Goal: Book appointment/travel/reservation

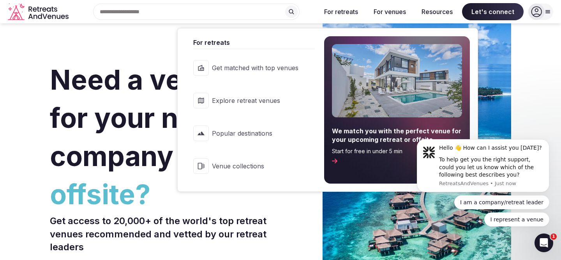
click at [249, 102] on span "Explore retreat venues" at bounding box center [255, 100] width 87 height 9
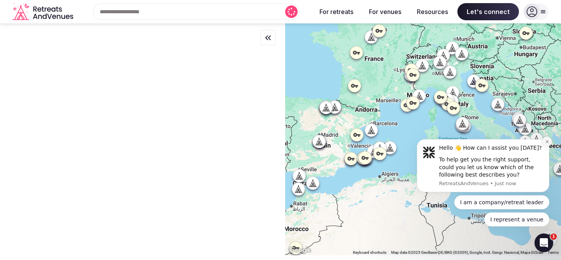
click at [548, 141] on icon "Dismiss notification" at bounding box center [547, 141] width 3 height 3
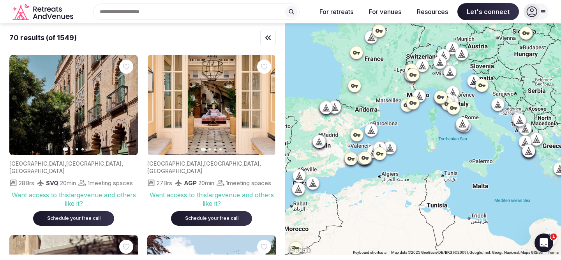
click at [138, 11] on div "Search Popular Destinations [GEOGRAPHIC_DATA], [GEOGRAPHIC_DATA] [GEOGRAPHIC_DA…" at bounding box center [193, 12] width 234 height 16
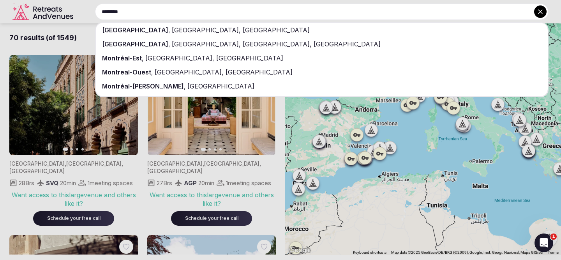
type input "********"
click at [142, 25] on div "[GEOGRAPHIC_DATA] , [GEOGRAPHIC_DATA], [GEOGRAPHIC_DATA]" at bounding box center [322, 30] width 452 height 14
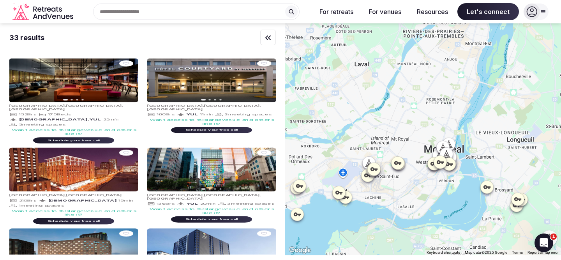
drag, startPoint x: 454, startPoint y: 165, endPoint x: 415, endPoint y: 140, distance: 46.8
click at [415, 140] on div at bounding box center [423, 139] width 276 height 232
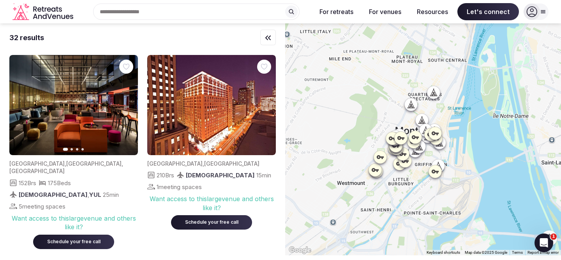
drag, startPoint x: 443, startPoint y: 160, endPoint x: 393, endPoint y: 200, distance: 64.0
click at [393, 200] on div at bounding box center [423, 139] width 276 height 232
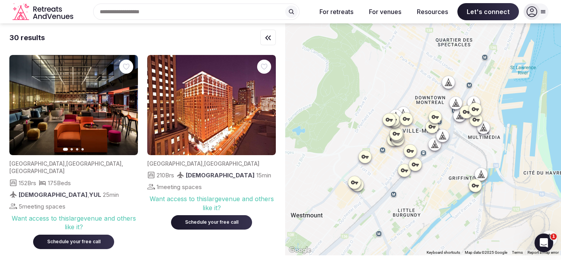
drag, startPoint x: 445, startPoint y: 140, endPoint x: 449, endPoint y: 166, distance: 27.1
click at [449, 166] on div at bounding box center [423, 139] width 276 height 232
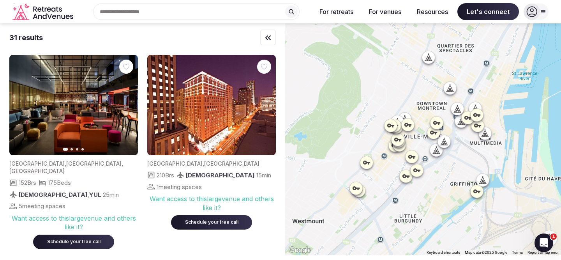
drag, startPoint x: 458, startPoint y: 155, endPoint x: 459, endPoint y: 161, distance: 6.7
click at [459, 161] on div at bounding box center [423, 139] width 276 height 232
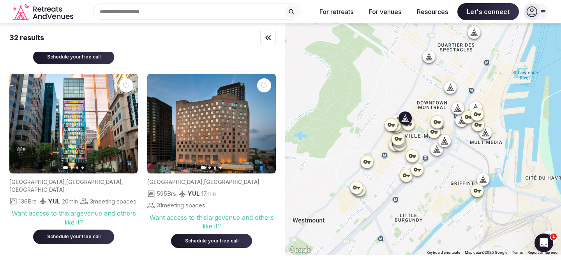
scroll to position [188, 0]
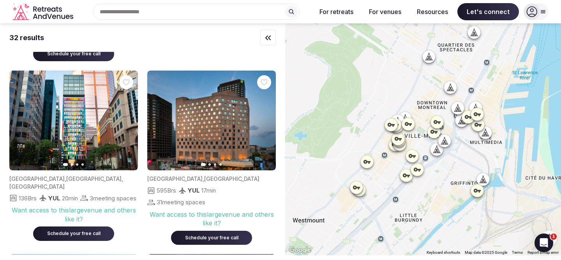
click at [4, 131] on div "32 results Previous slide Next slide [GEOGRAPHIC_DATA] , [GEOGRAPHIC_DATA] , [G…" at bounding box center [142, 138] width 285 height 231
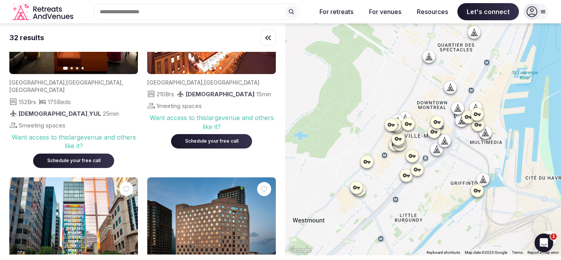
scroll to position [0, 0]
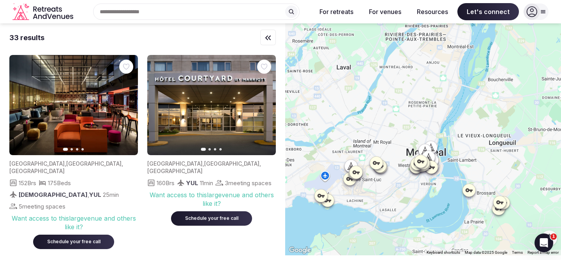
drag, startPoint x: 443, startPoint y: 104, endPoint x: 470, endPoint y: 155, distance: 57.7
click at [470, 155] on div at bounding box center [423, 139] width 276 height 232
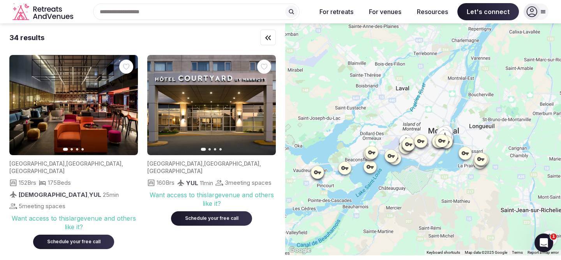
drag, startPoint x: 491, startPoint y: 147, endPoint x: 488, endPoint y: 116, distance: 31.7
click at [488, 116] on div at bounding box center [423, 139] width 276 height 232
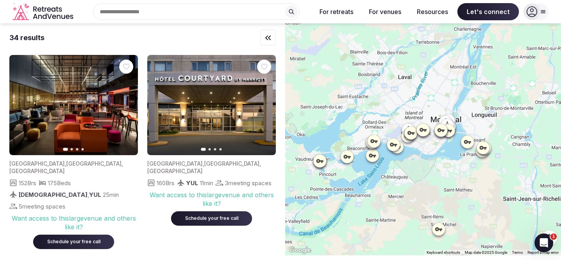
click at [321, 160] on icon at bounding box center [319, 161] width 7 height 4
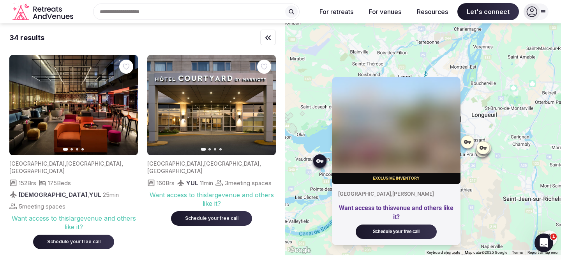
click at [319, 188] on div "Exclusive inventory [GEOGRAPHIC_DATA] , [PERSON_NAME] Want access to this venue…" at bounding box center [423, 139] width 276 height 232
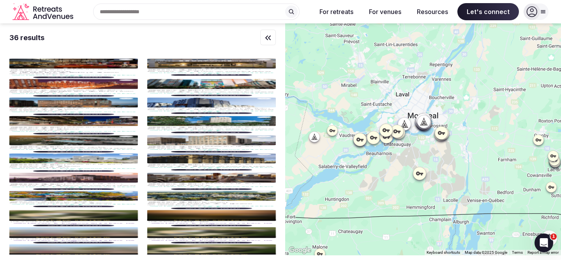
drag, startPoint x: 474, startPoint y: 128, endPoint x: 436, endPoint y: 99, distance: 47.5
click at [436, 99] on div at bounding box center [423, 139] width 276 height 232
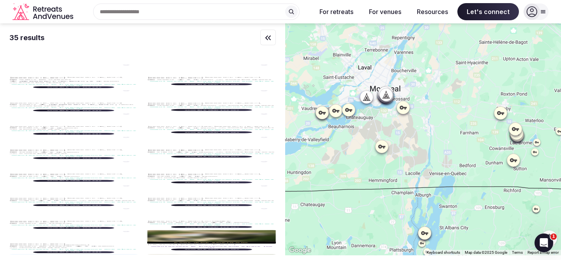
click at [381, 150] on div at bounding box center [423, 139] width 276 height 232
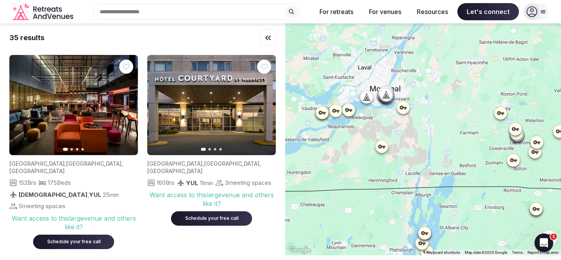
click at [382, 145] on icon at bounding box center [382, 147] width 8 height 8
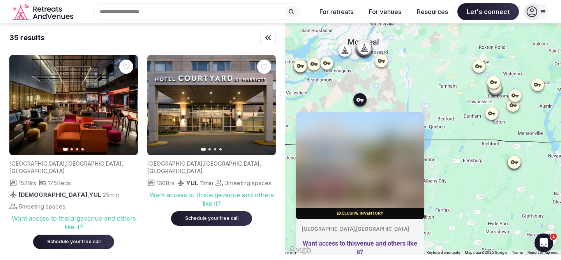
drag, startPoint x: 442, startPoint y: 134, endPoint x: 420, endPoint y: 88, distance: 51.8
click at [420, 88] on div "Exclusive inventory [GEOGRAPHIC_DATA] , [GEOGRAPHIC_DATA] Want access to this v…" at bounding box center [423, 139] width 276 height 232
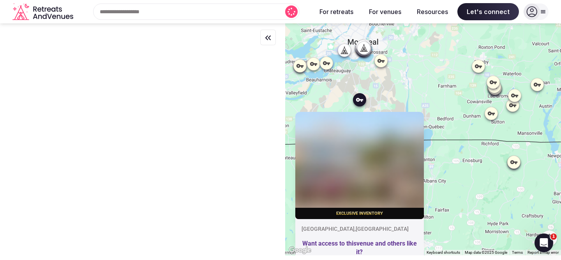
click at [477, 67] on icon at bounding box center [478, 66] width 7 height 4
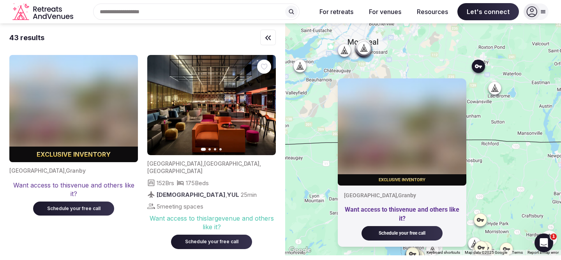
click at [97, 211] on div "Schedule your free call" at bounding box center [73, 208] width 62 height 7
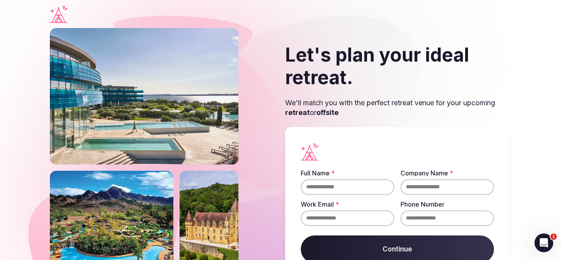
click at [334, 187] on input "Full Name *" at bounding box center [348, 187] width 94 height 16
type input "**********"
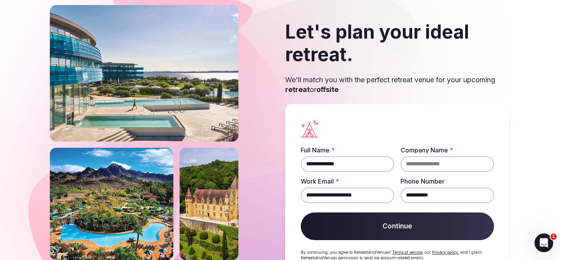
scroll to position [30, 0]
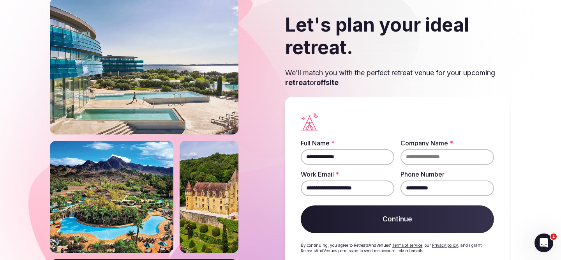
click at [424, 157] on input "Company Name *" at bounding box center [448, 157] width 94 height 16
type input "********"
click at [524, 92] on section "**********" at bounding box center [280, 141] width 561 height 286
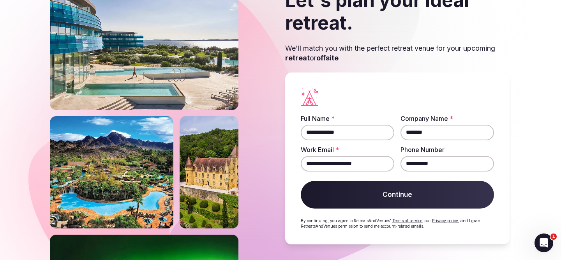
drag, startPoint x: 375, startPoint y: 162, endPoint x: 285, endPoint y: 156, distance: 89.9
click at [285, 156] on div "**********" at bounding box center [397, 158] width 224 height 172
type input "**********"
click at [289, 182] on div "**********" at bounding box center [397, 158] width 224 height 172
click at [352, 193] on button "Continue" at bounding box center [397, 195] width 193 height 28
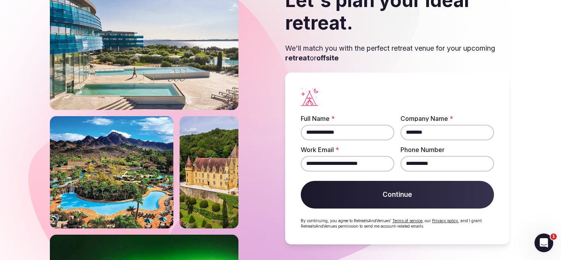
scroll to position [53, 0]
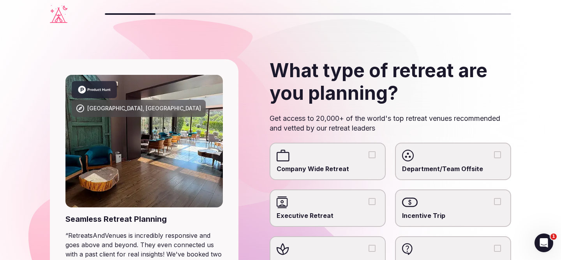
click at [496, 154] on button "Department/Team Offsite" at bounding box center [497, 154] width 7 height 7
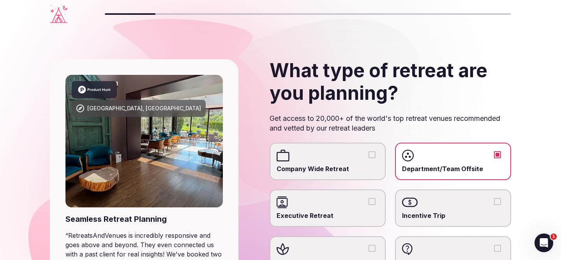
scroll to position [46, 0]
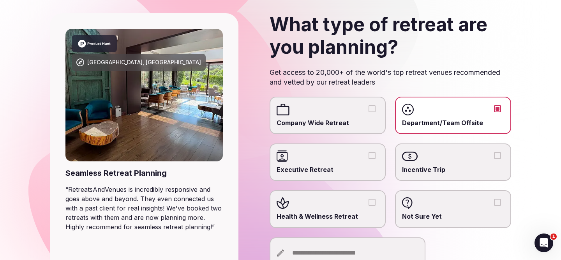
click at [374, 155] on button "Executive Retreat" at bounding box center [372, 155] width 7 height 7
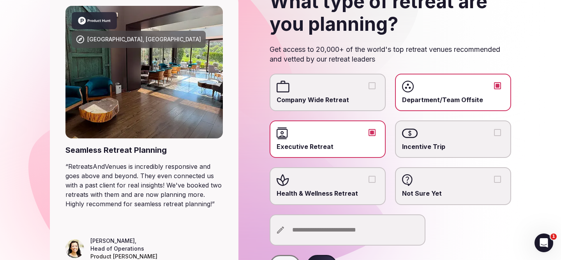
scroll to position [116, 0]
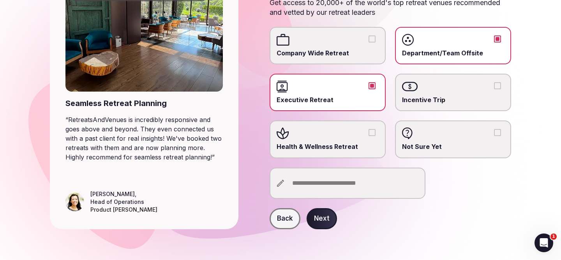
click at [321, 220] on button "Next" at bounding box center [322, 218] width 30 height 21
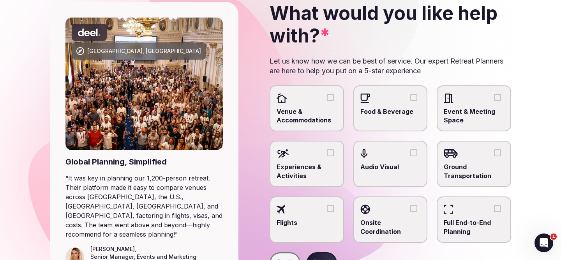
scroll to position [46, 0]
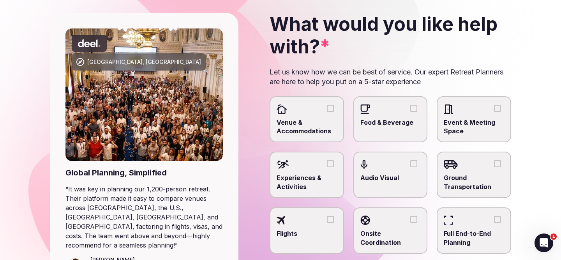
click at [331, 109] on button "Venue & Accommodations" at bounding box center [330, 108] width 7 height 7
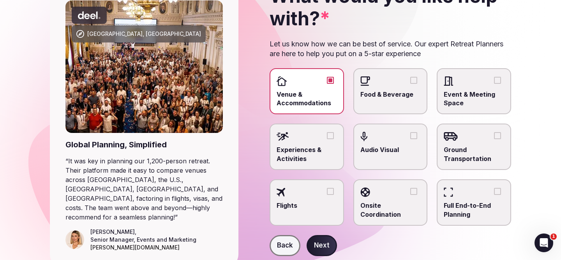
scroll to position [94, 0]
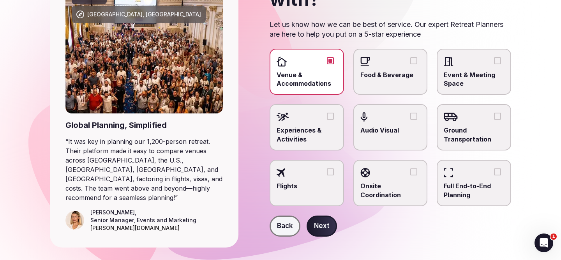
click at [413, 59] on button "Food & Beverage" at bounding box center [413, 60] width 7 height 7
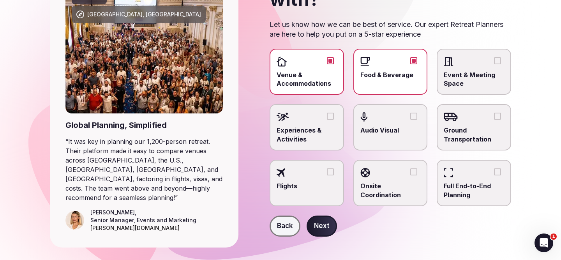
click at [324, 224] on button "Next" at bounding box center [322, 225] width 30 height 21
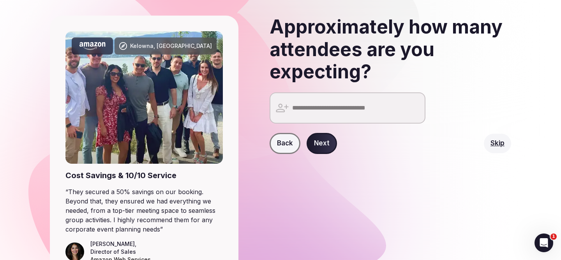
scroll to position [56, 0]
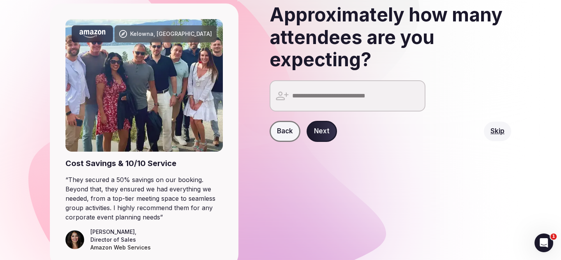
click at [308, 93] on input "number" at bounding box center [348, 95] width 156 height 31
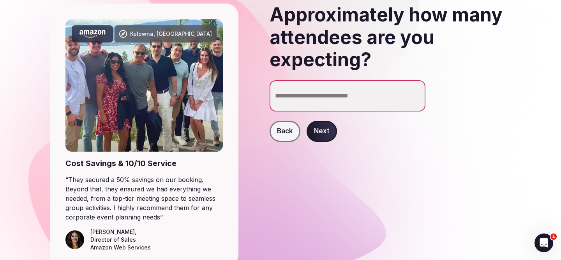
type input "**"
click at [313, 133] on button "Next" at bounding box center [322, 131] width 30 height 21
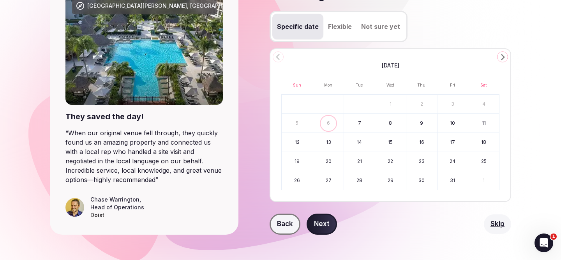
scroll to position [108, 0]
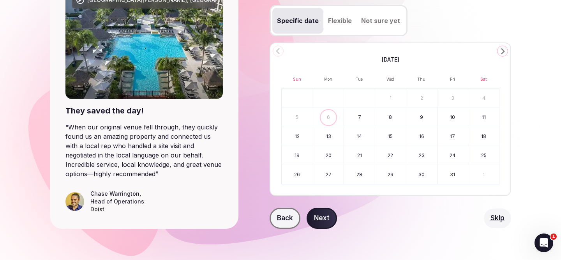
click at [501, 51] on icon "Go to the Next Month" at bounding box center [502, 50] width 9 height 9
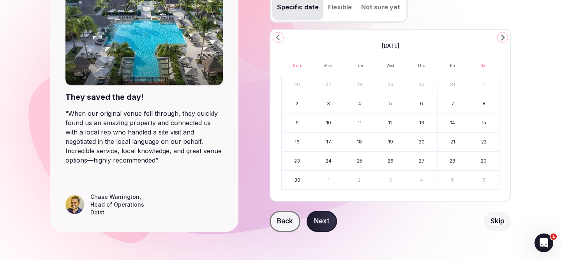
scroll to position [120, 0]
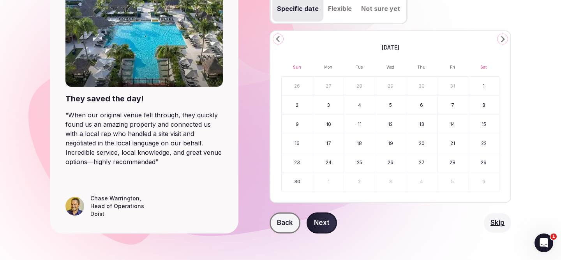
click at [422, 145] on button "20" at bounding box center [421, 143] width 31 height 19
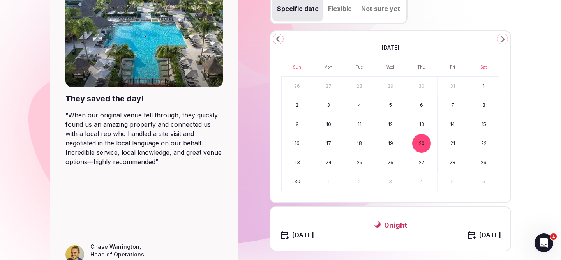
click at [446, 145] on button "21" at bounding box center [453, 143] width 31 height 19
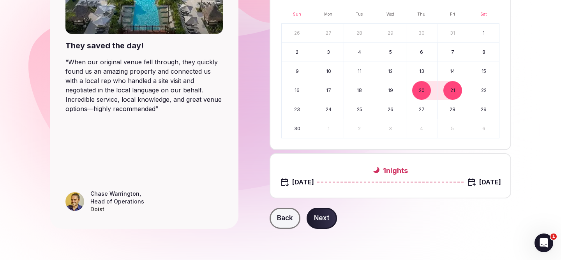
click at [392, 85] on button "19" at bounding box center [390, 90] width 31 height 19
click at [319, 219] on button "Next" at bounding box center [322, 218] width 30 height 21
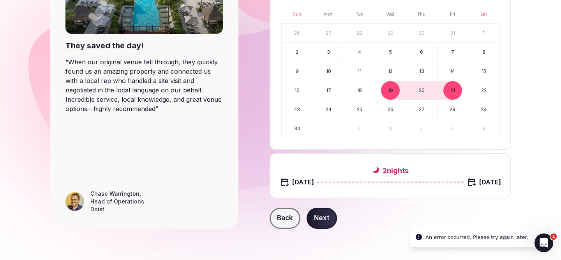
click at [317, 222] on button "Next" at bounding box center [322, 218] width 30 height 21
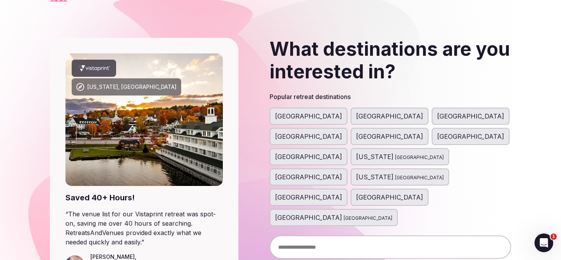
scroll to position [32, 0]
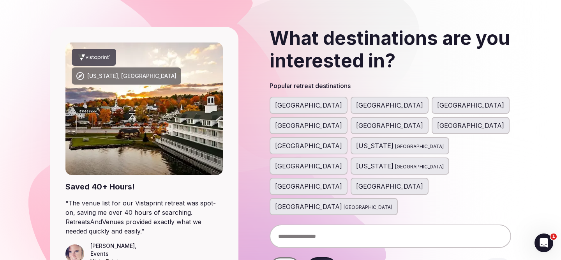
click at [351, 224] on input "text" at bounding box center [391, 235] width 242 height 23
type input "********"
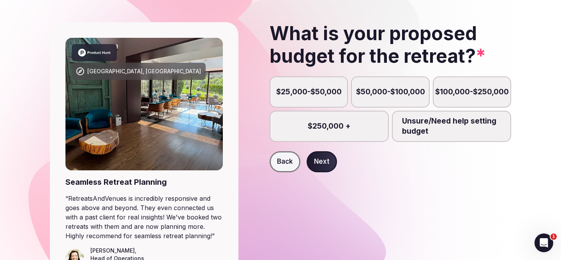
scroll to position [37, 0]
click at [435, 125] on label "Unsure/Need help setting budget" at bounding box center [451, 126] width 119 height 31
click at [452, 127] on button "Unsure/Need help setting budget" at bounding box center [456, 131] width 8 height 8
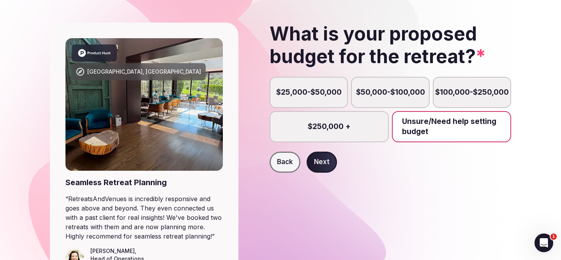
scroll to position [4, 0]
click at [325, 162] on button "Next" at bounding box center [322, 162] width 30 height 21
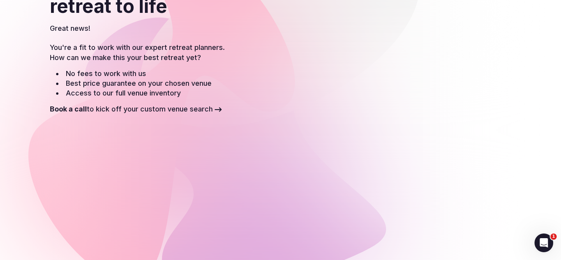
scroll to position [140, 0]
